Goal: Task Accomplishment & Management: Complete application form

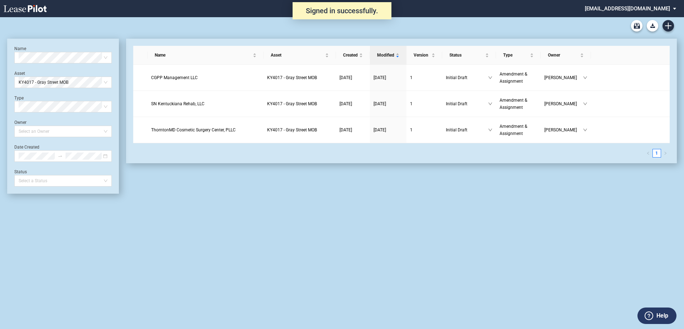
click at [666, 32] on div "Medical Office Lease Blank Form Medical Office Amendment Blank Form Medical Off…" at bounding box center [342, 25] width 670 height 17
click at [667, 28] on icon "Create new document" at bounding box center [668, 26] width 6 height 6
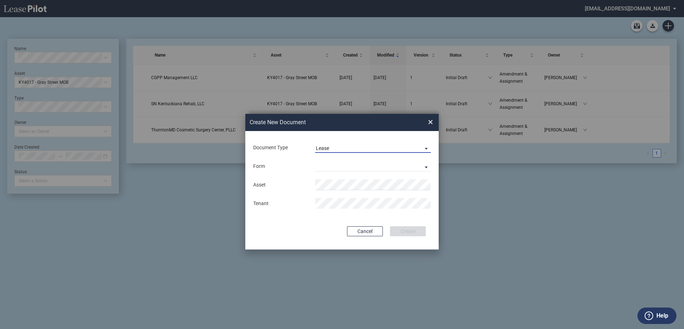
click at [366, 149] on span "Lease" at bounding box center [367, 148] width 103 height 7
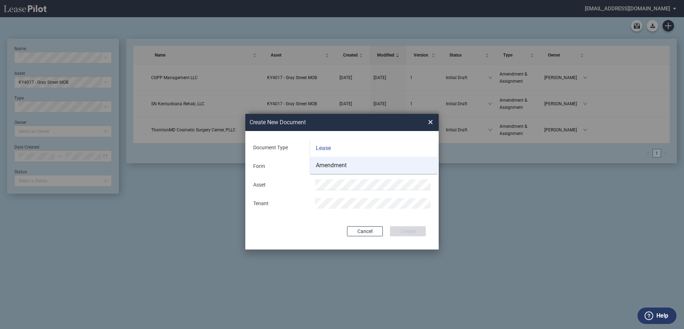
click at [369, 168] on md-option "Amendment" at bounding box center [373, 165] width 127 height 17
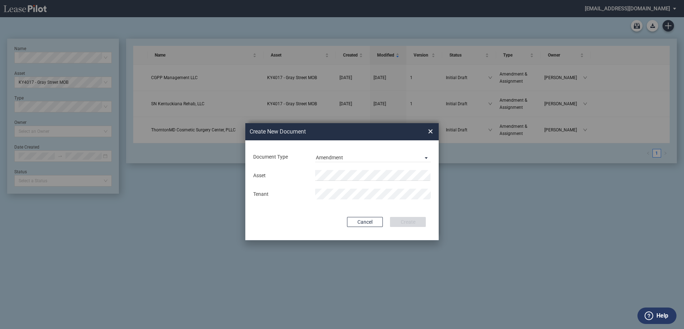
click at [361, 168] on div "Asset Tenant" at bounding box center [342, 184] width 179 height 37
click at [361, 169] on md-input-container "Asset" at bounding box center [342, 175] width 179 height 12
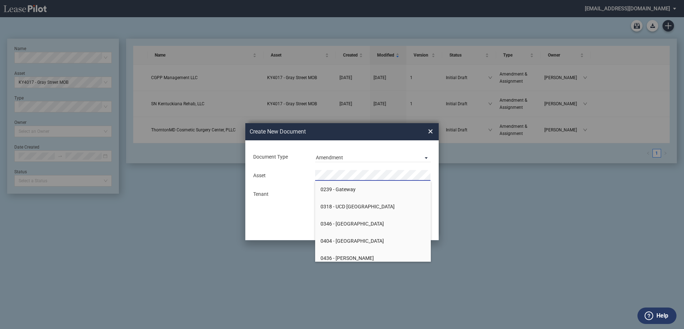
click at [352, 167] on div "Asset Tenant" at bounding box center [342, 184] width 179 height 37
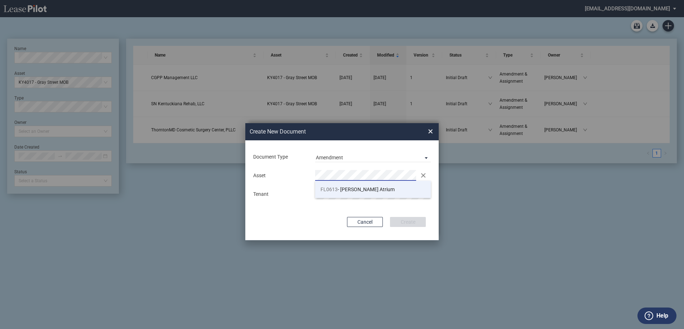
click at [346, 187] on span "FL0613 - [PERSON_NAME] Atrium" at bounding box center [358, 190] width 74 height 6
click at [325, 188] on md-input-container "Tenant" at bounding box center [342, 194] width 179 height 12
click at [335, 200] on md-input-container "Tenant" at bounding box center [342, 194] width 179 height 12
click at [394, 218] on button "Create" at bounding box center [408, 222] width 36 height 10
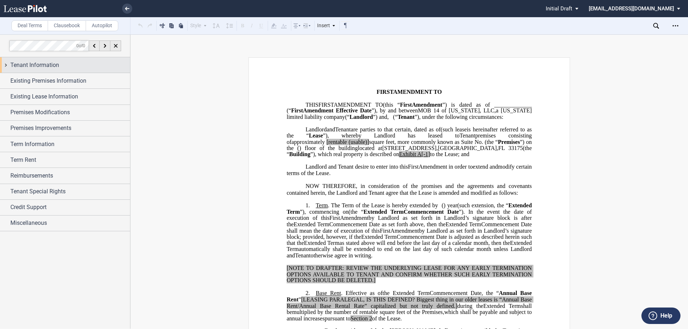
click at [33, 58] on div "Tenant Information" at bounding box center [65, 64] width 130 height 15
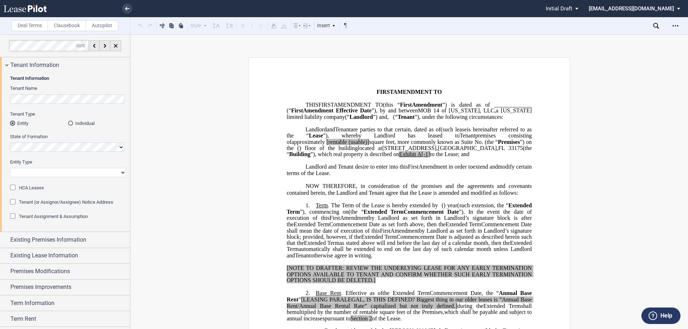
scroll to position [62, 0]
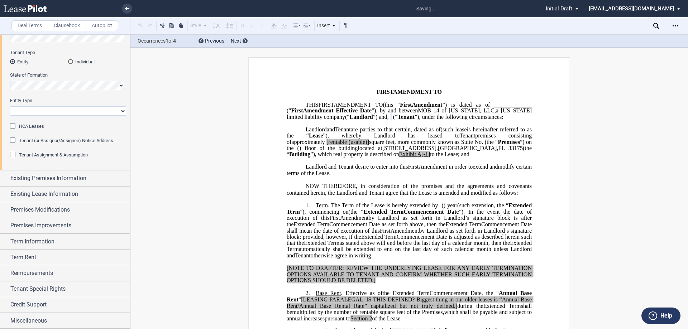
click at [72, 114] on select "Corporation Limited Liability Company General Partnership Limited Partnership O…" at bounding box center [68, 110] width 116 height 9
select select "limited liability company"
click at [10, 106] on select "Corporation Limited Liability Company General Partnership Limited Partnership O…" at bounding box center [68, 110] width 116 height 9
click at [52, 176] on span "Existing Premises Information" at bounding box center [48, 178] width 76 height 9
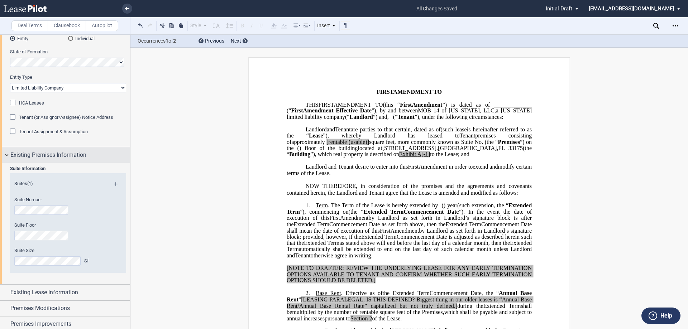
scroll to position [97, 0]
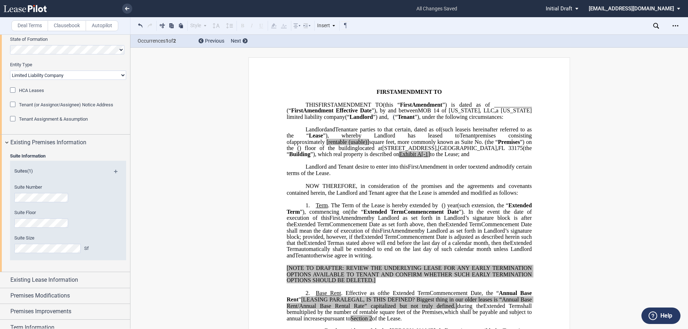
click at [47, 192] on div "Suite Number" at bounding box center [58, 193] width 88 height 18
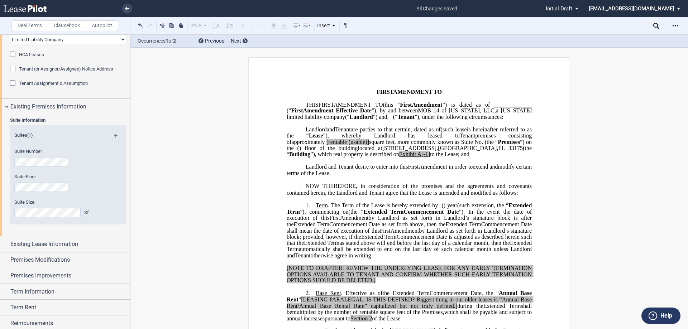
click at [32, 152] on span "Suite Number" at bounding box center [28, 151] width 28 height 5
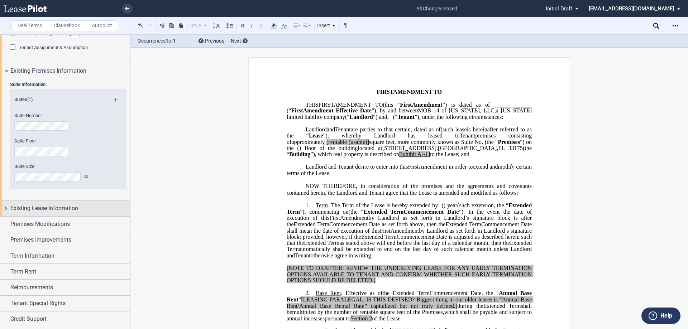
click at [39, 203] on div "Existing Lease Information" at bounding box center [65, 208] width 130 height 15
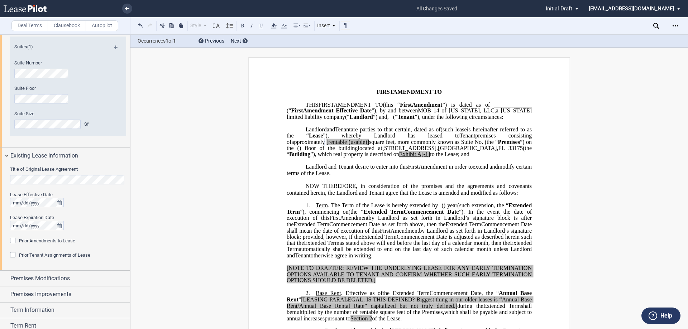
scroll to position [241, 0]
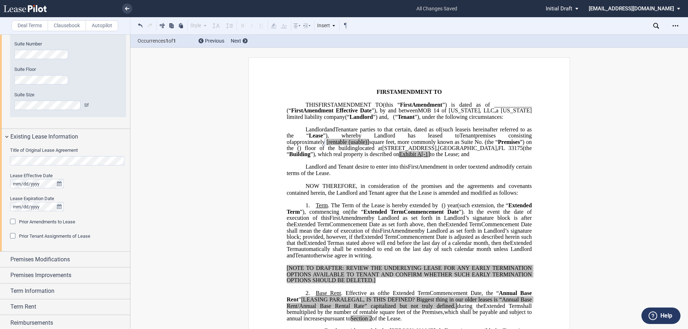
click at [0, 162] on html ".bocls-1{fill:#26354a;fill-rule:evenodd} Loading... × all changes saved Pending…" at bounding box center [344, 164] width 688 height 329
click at [49, 219] on div "Prior Amendments to Lease" at bounding box center [47, 222] width 56 height 6
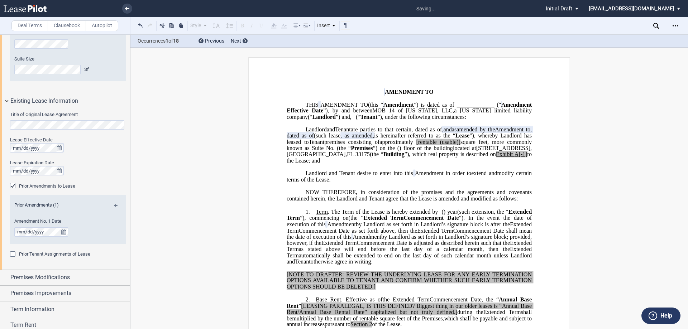
scroll to position [312, 0]
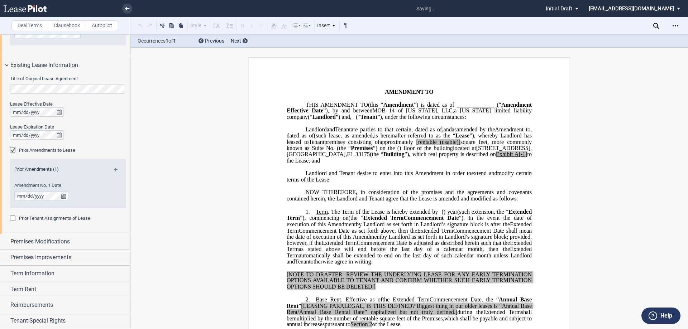
click at [114, 169] on md-icon at bounding box center [119, 172] width 10 height 9
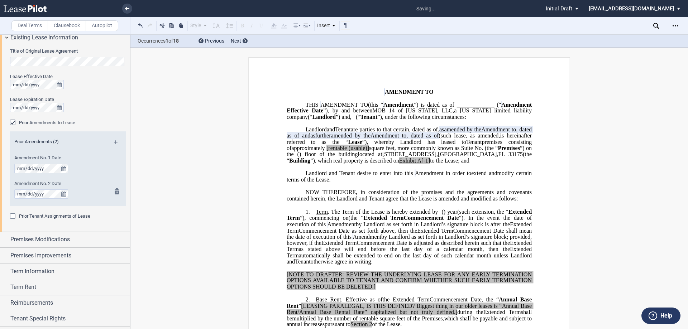
scroll to position [348, 0]
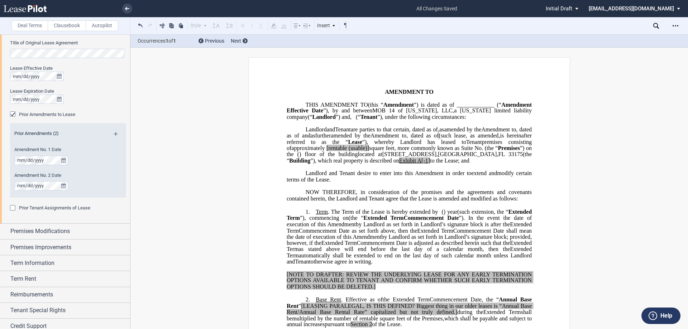
click at [115, 134] on md-icon at bounding box center [119, 136] width 10 height 9
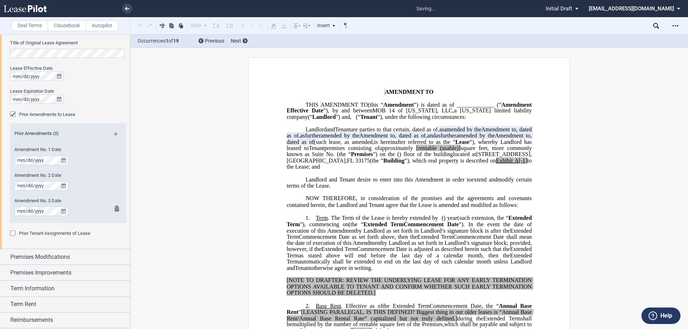
scroll to position [384, 0]
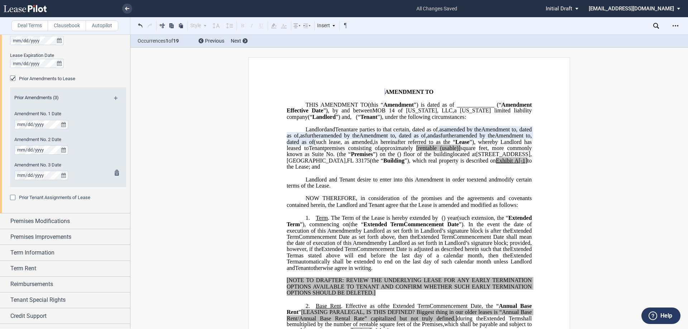
click at [116, 170] on md-icon at bounding box center [119, 174] width 9 height 9
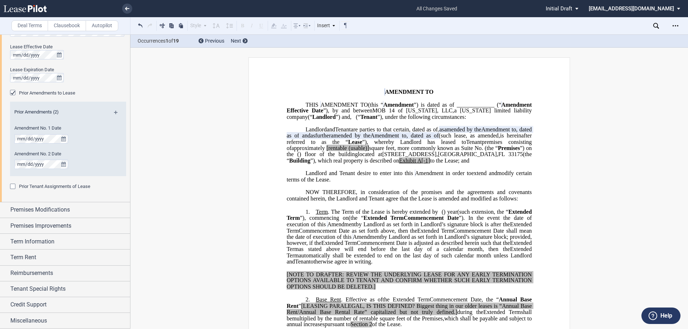
scroll to position [370, 0]
click at [48, 183] on md-checkbox "Prior Tenant Assignments of Lease" at bounding box center [50, 186] width 80 height 7
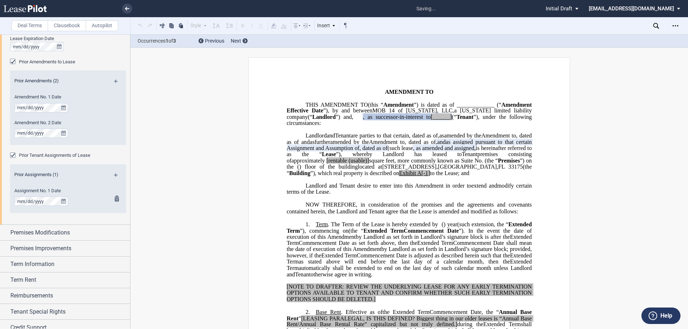
scroll to position [406, 0]
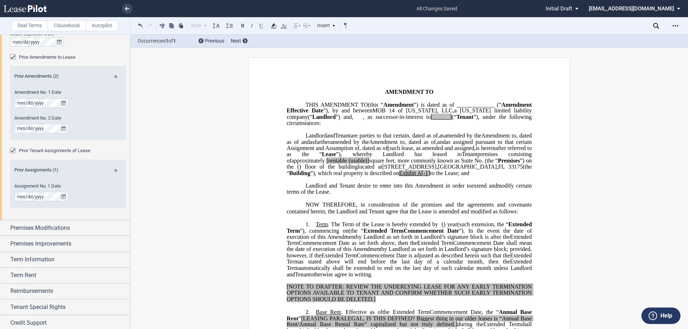
click at [523, 151] on span "as assigned pursuant to that certain Assignment and Assumption of" at bounding box center [410, 145] width 246 height 13
click at [314, 151] on span "as assigned pursuant to that certain Assignment, Assumption of" at bounding box center [410, 145] width 246 height 13
click at [405, 158] on span "is hereinafter referred to as the “" at bounding box center [410, 151] width 246 height 13
click at [347, 164] on span "[rentable" at bounding box center [336, 161] width 20 height 6
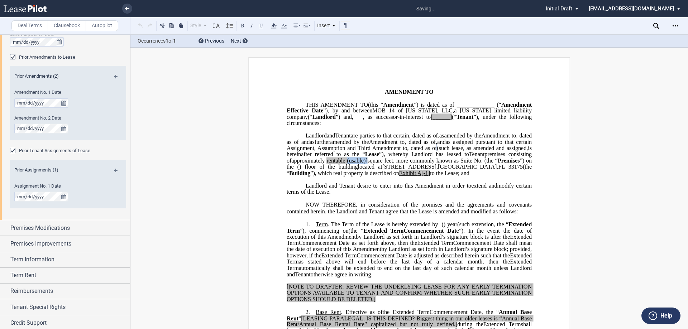
drag, startPoint x: 501, startPoint y: 179, endPoint x: 480, endPoint y: 181, distance: 21.2
click at [480, 170] on span "approximately ﻿ ﻿ rentable (usable)] square feet, more commonly known as Suite …" at bounding box center [410, 164] width 246 height 13
click at [465, 164] on span "square feet, more commonly known as Suite No." at bounding box center [405, 161] width 119 height 6
drag, startPoint x: 529, startPoint y: 192, endPoint x: 521, endPoint y: 191, distance: 7.9
click at [430, 176] on span "A[-1]" at bounding box center [423, 173] width 13 height 6
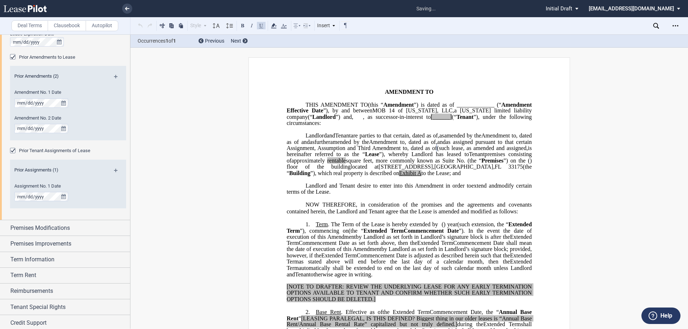
click at [369, 145] on span "amended by the" at bounding box center [349, 142] width 39 height 6
drag, startPoint x: 479, startPoint y: 124, endPoint x: 500, endPoint y: 124, distance: 20.8
click at [452, 120] on span ", as successor-in-interest to [______]" at bounding box center [407, 117] width 89 height 6
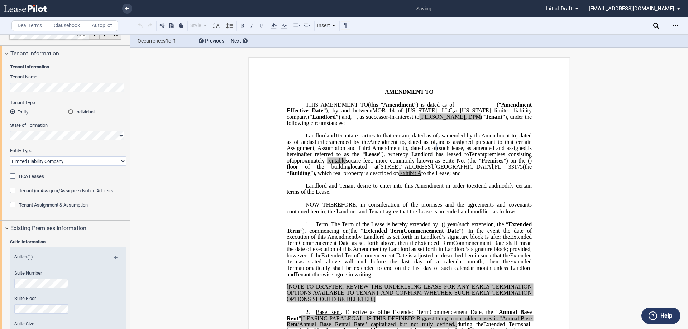
scroll to position [0, 0]
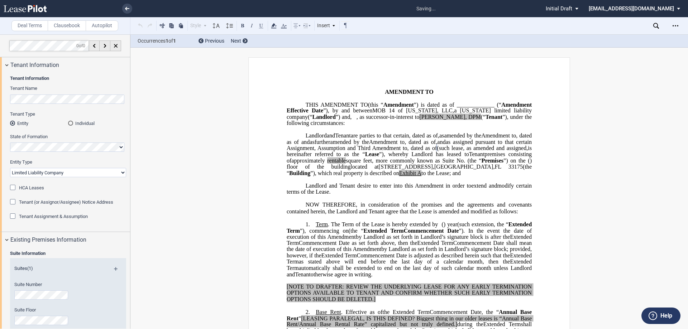
click at [57, 217] on span "Tenant Assignment & Assumption" at bounding box center [53, 216] width 69 height 5
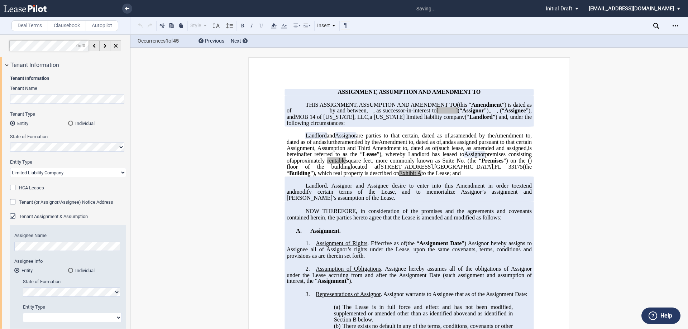
click at [436, 114] on span ", as successor-in-interest to" at bounding box center [404, 110] width 63 height 6
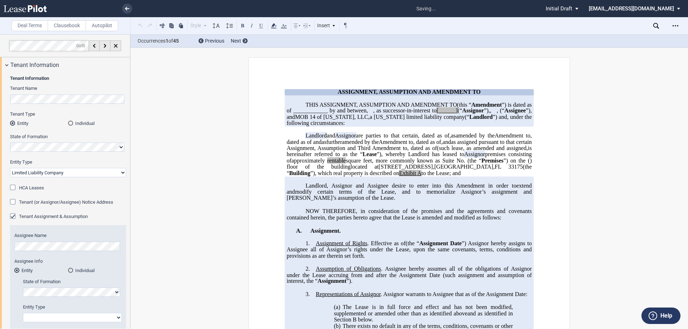
click at [374, 120] on span "Delaware" at bounding box center [389, 117] width 31 height 6
click at [436, 114] on span "[______]" at bounding box center [446, 110] width 21 height 6
click at [462, 114] on span "Assignor" at bounding box center [473, 110] width 22 height 6
drag, startPoint x: 291, startPoint y: 129, endPoint x: 313, endPoint y: 130, distance: 22.2
click at [313, 127] on p "THIS ASSIGNMENT, ASSUMPTION AND ﻿ ﻿ FIRST AMENDMENT TO ﻿ ﻿ (this “ ﻿ ﻿ First Am…" at bounding box center [409, 114] width 245 height 25
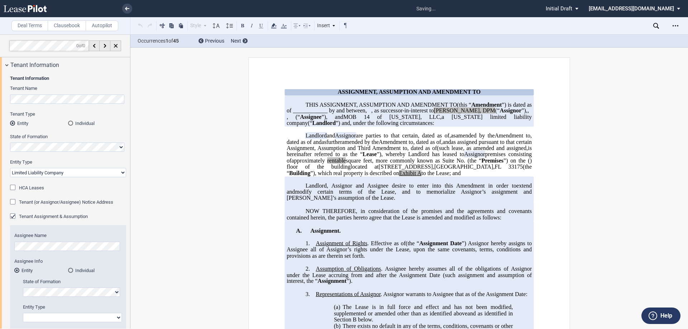
click at [410, 126] on span "limited liability company" at bounding box center [410, 120] width 246 height 13
click at [382, 139] on span "are parties to that certain" at bounding box center [387, 136] width 62 height 6
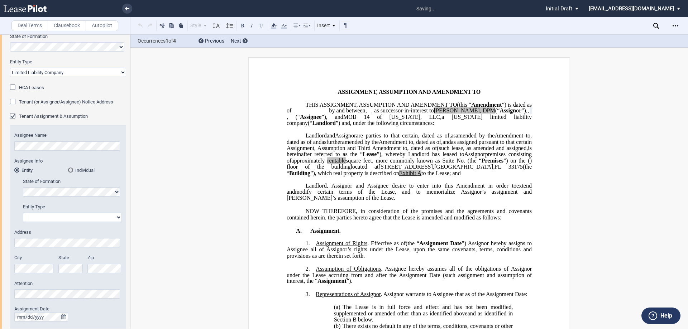
scroll to position [107, 0]
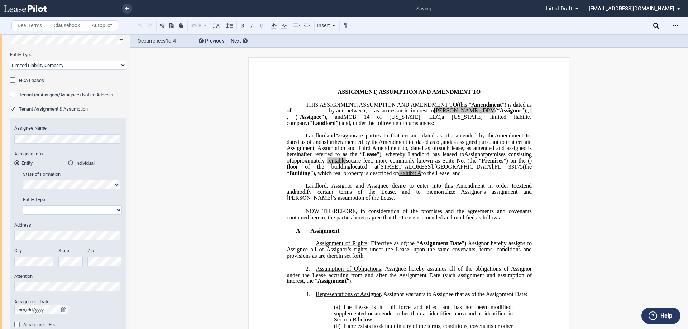
click at [60, 207] on select "Corporation Limited Liability Company General Partnership Limited Partnership O…" at bounding box center [72, 210] width 99 height 9
click at [75, 208] on select "Corporation Limited Liability Company General Partnership Limited Partnership O…" at bounding box center [72, 210] width 99 height 9
select select "limited liability company"
click at [23, 206] on select "Corporation Limited Liability Company General Partnership Limited Partnership O…" at bounding box center [72, 210] width 99 height 9
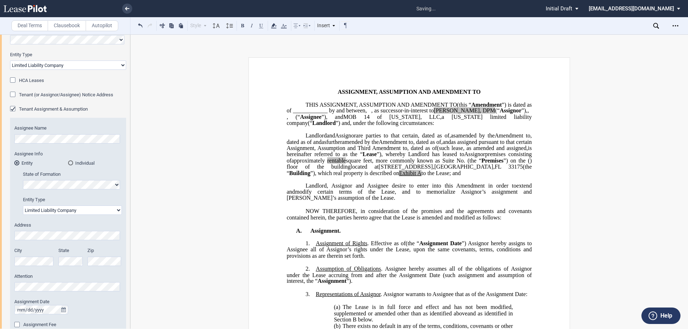
click at [32, 254] on label "City" at bounding box center [34, 251] width 40 height 6
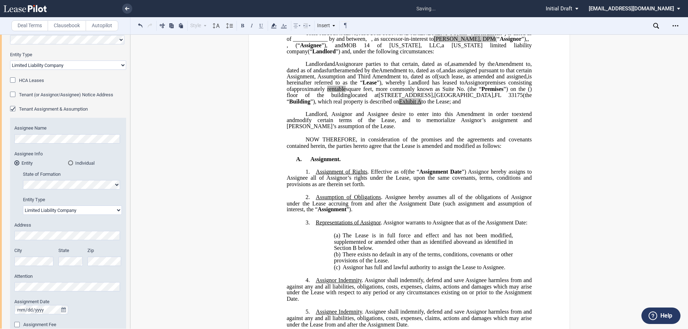
scroll to position [143, 0]
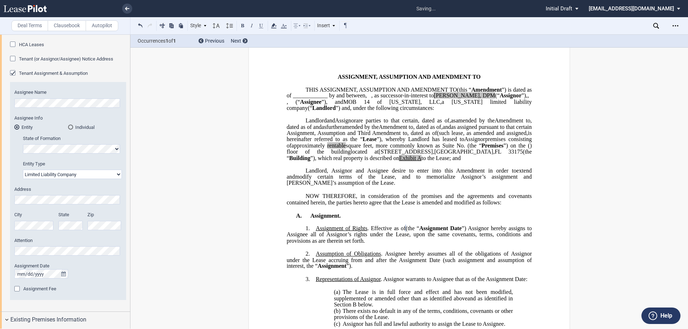
scroll to position [0, 0]
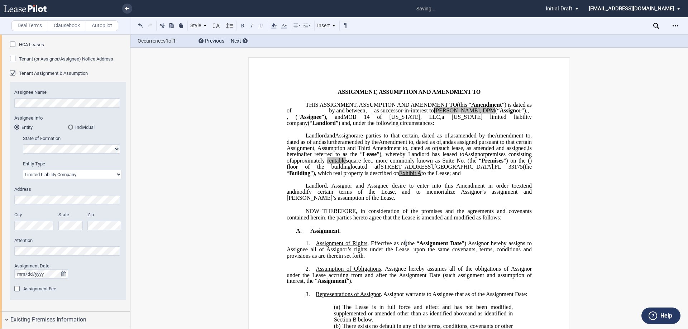
click at [493, 170] on span "," at bounding box center [493, 167] width 1 height 6
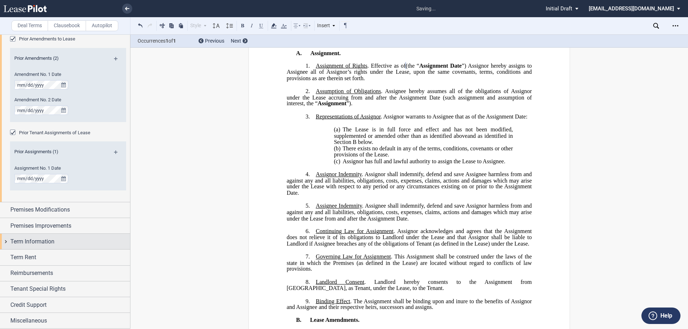
scroll to position [215, 0]
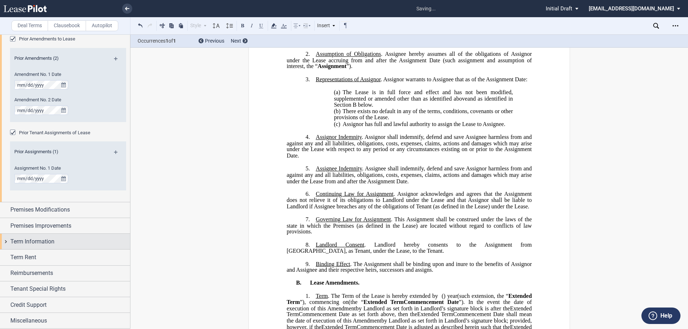
click at [61, 240] on div "Term Information" at bounding box center [70, 242] width 120 height 9
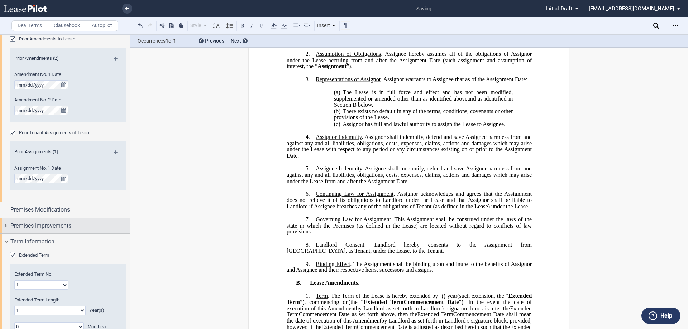
click at [45, 257] on span "Extended Term" at bounding box center [34, 255] width 30 height 5
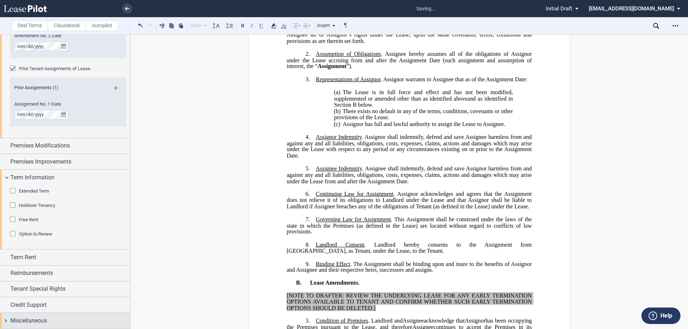
click at [36, 322] on span "Miscellaneous" at bounding box center [28, 321] width 37 height 9
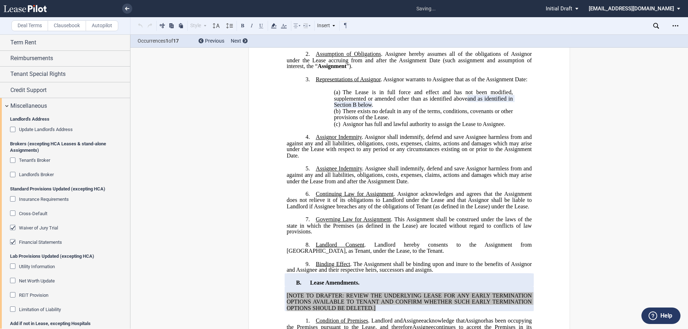
scroll to position [1000, 0]
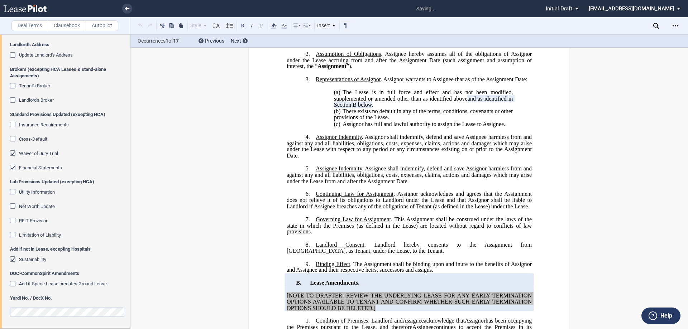
click at [38, 261] on span "Sustainability" at bounding box center [32, 259] width 27 height 5
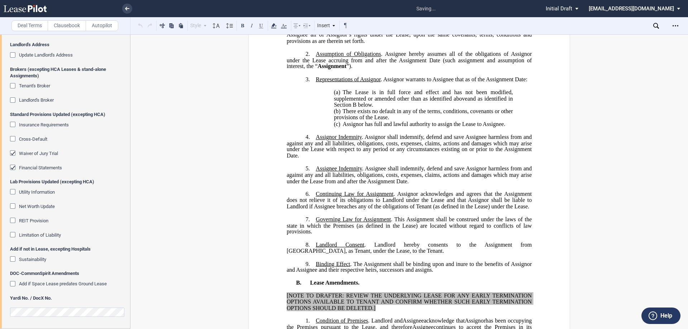
click at [32, 167] on span "Financial Statements" at bounding box center [40, 167] width 43 height 5
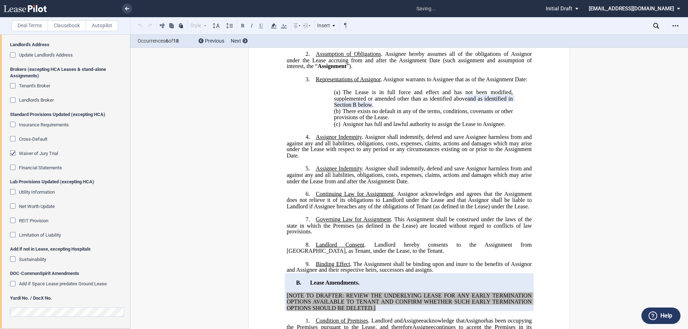
click at [33, 154] on span "Waiver of Jury Trial" at bounding box center [38, 153] width 39 height 5
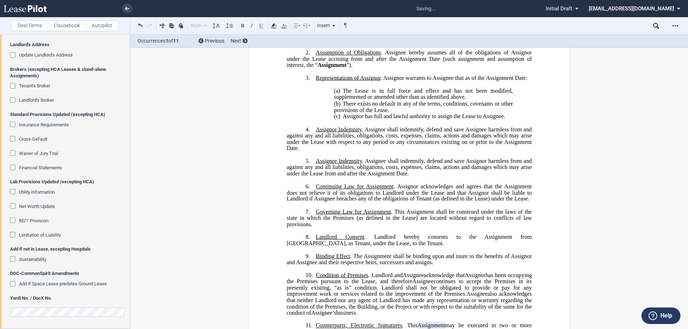
scroll to position [0, 0]
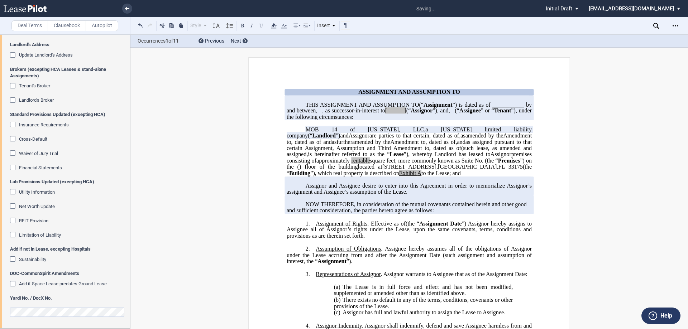
click at [40, 302] on div "Yardi No. / DocX No." at bounding box center [68, 309] width 116 height 29
click at [36, 307] on div at bounding box center [68, 311] width 116 height 12
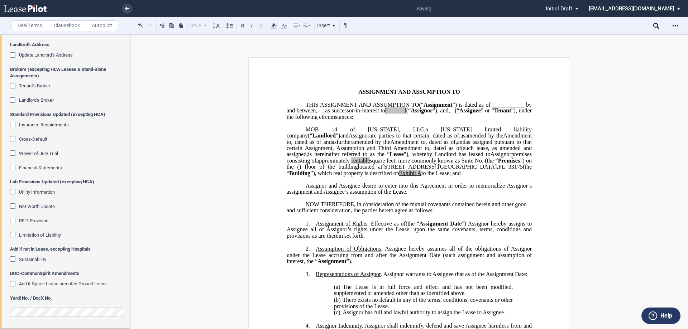
click at [308, 105] on span "THIS ASSIGNMENT AND ASSUMPTION TO" at bounding box center [363, 104] width 114 height 6
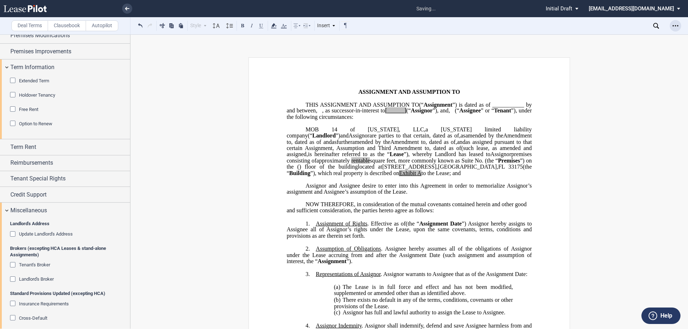
click at [680, 27] on div "Open Lease options menu" at bounding box center [675, 25] width 11 height 11
click at [625, 40] on div "Download" at bounding box center [633, 38] width 87 height 6
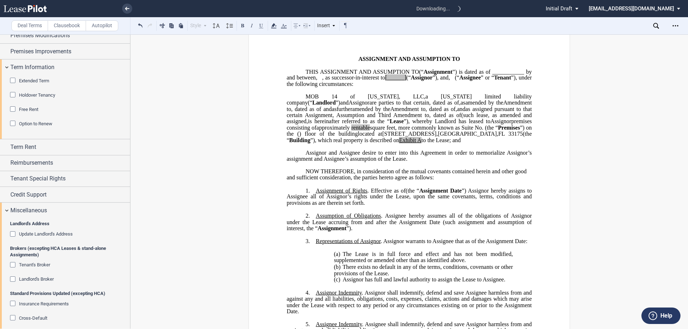
scroll to position [0, 0]
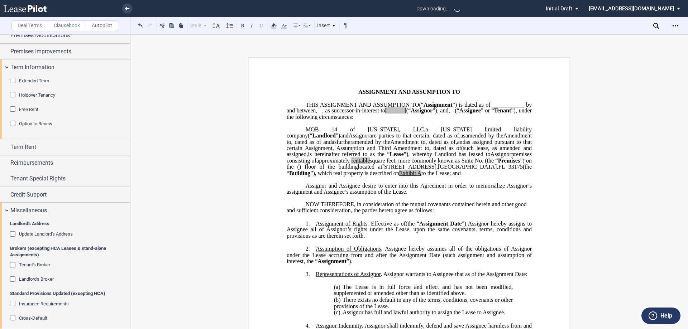
click at [406, 151] on span "as assigned pursuant to that certain Assignment, Assumption and Third Amendment…" at bounding box center [410, 145] width 246 height 13
